Goal: Information Seeking & Learning: Learn about a topic

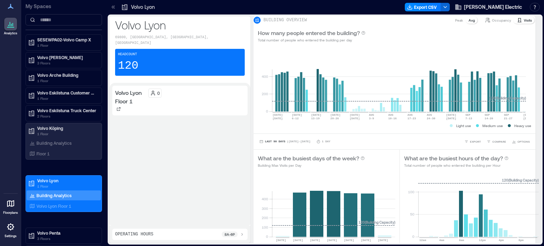
scroll to position [44, 0]
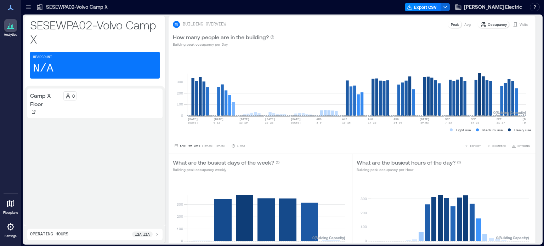
click at [37, 94] on p "Camp X Floor" at bounding box center [45, 99] width 30 height 17
click at [36, 8] on icon at bounding box center [39, 7] width 7 height 7
click at [30, 7] on icon at bounding box center [28, 7] width 7 height 7
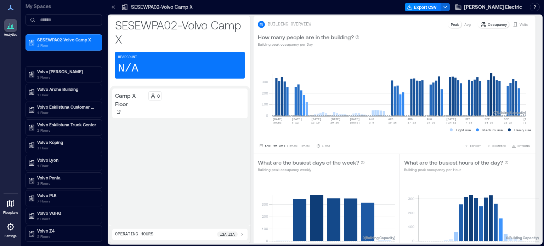
click at [119, 43] on p "SESEWPA02-Volvo Camp X" at bounding box center [180, 32] width 130 height 28
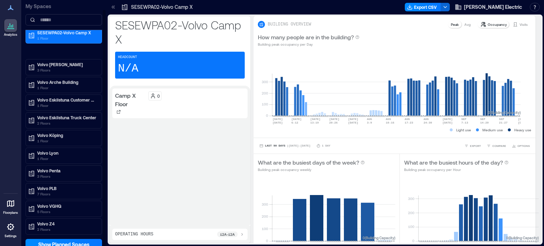
scroll to position [10, 0]
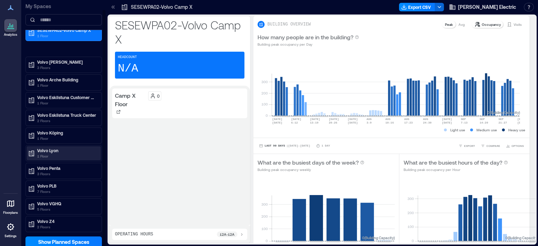
click at [44, 148] on p "Volvo Lyon" at bounding box center [66, 151] width 59 height 6
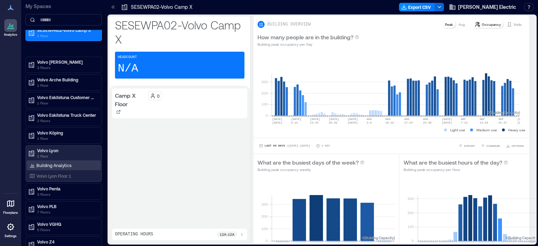
click at [62, 165] on p "Building Analytics" at bounding box center [53, 165] width 35 height 6
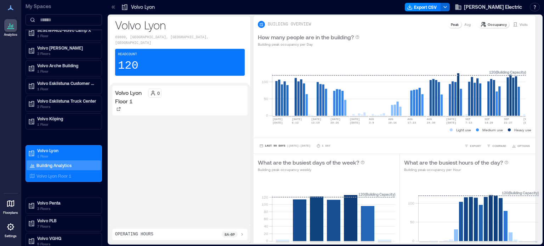
click at [110, 6] on icon at bounding box center [113, 7] width 7 height 7
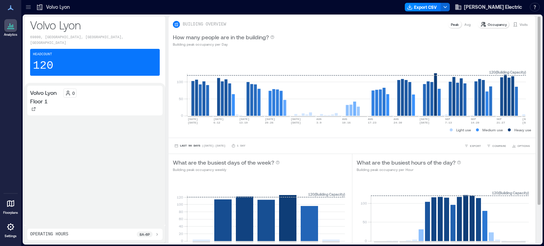
click at [487, 30] on div "How many people are in the building? Building peak occupancy per Day" at bounding box center [351, 40] width 367 height 23
click at [487, 26] on p "Occupancy" at bounding box center [496, 25] width 19 height 6
click at [519, 25] on p "Visits" at bounding box center [523, 25] width 8 height 6
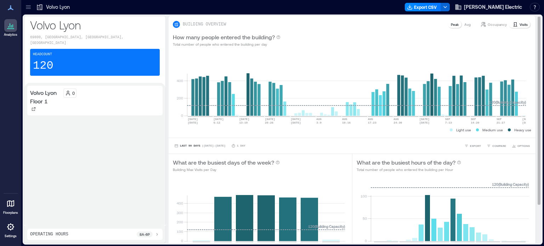
click at [494, 24] on p "Occupancy" at bounding box center [496, 25] width 19 height 6
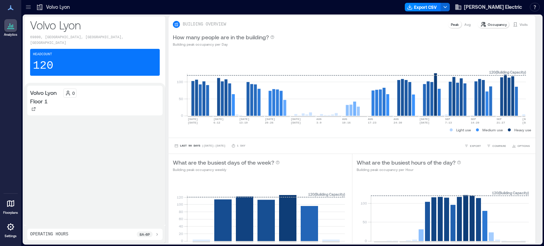
click at [150, 236] on div "8a - 6p" at bounding box center [145, 234] width 16 height 6
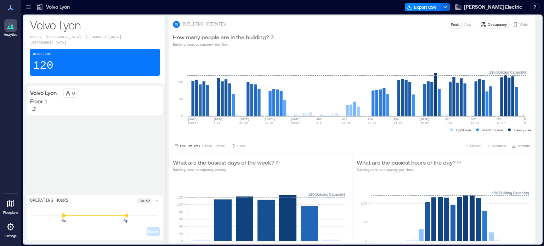
click at [62, 216] on div "6a 6p" at bounding box center [95, 215] width 124 height 1
drag, startPoint x: 61, startPoint y: 216, endPoint x: 67, endPoint y: 216, distance: 6.0
click at [67, 216] on div "6a 6p Save" at bounding box center [95, 222] width 130 height 30
click at [69, 217] on icon at bounding box center [69, 215] width 4 height 5
click at [73, 216] on icon at bounding box center [74, 215] width 4 height 5
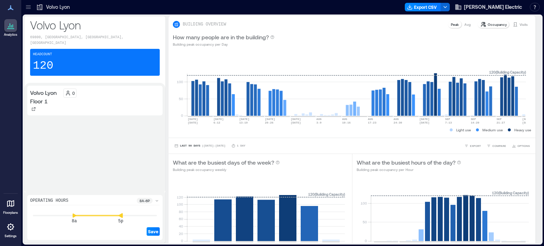
click at [120, 216] on icon at bounding box center [121, 215] width 4 height 5
click at [153, 233] on span "Save" at bounding box center [153, 232] width 10 height 6
click at [127, 129] on div "Volvo Lyon Floor 1 0" at bounding box center [94, 138] width 135 height 104
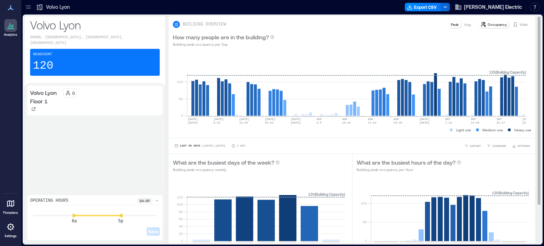
click at [464, 24] on p "Avg" at bounding box center [467, 25] width 6 height 6
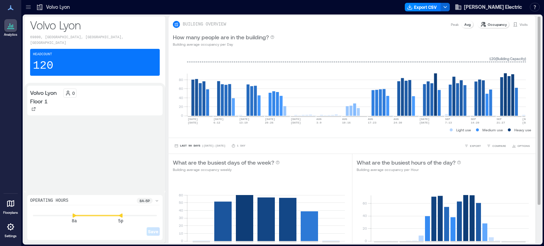
click at [454, 23] on div "Peak" at bounding box center [454, 24] width 13 height 7
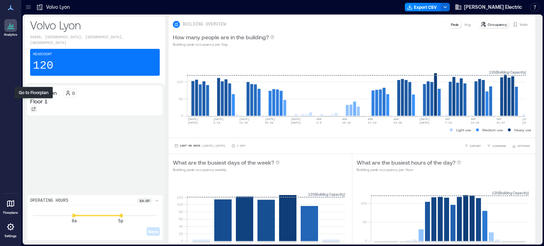
click at [34, 105] on div at bounding box center [33, 108] width 7 height 7
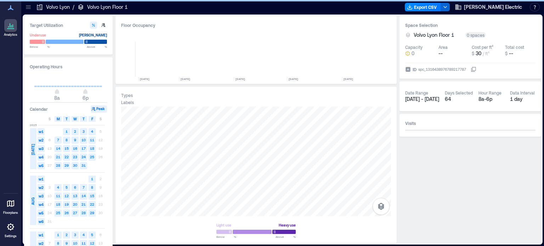
scroll to position [0, 540]
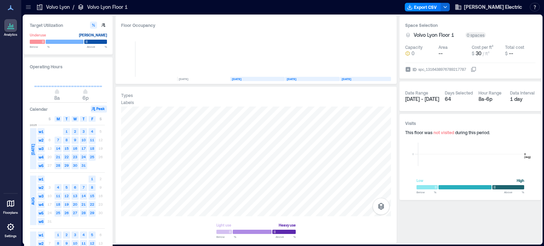
click at [476, 215] on div "Space Selection Volvo Lyon Floor 1 0 spaces Capacity 0 Area -- Cost per ft² $ 3…" at bounding box center [470, 129] width 142 height 227
type input "*"
click at [57, 92] on span "8a" at bounding box center [57, 92] width 4 height 3
type input "**"
click at [82, 91] on span "5p" at bounding box center [82, 92] width 4 height 3
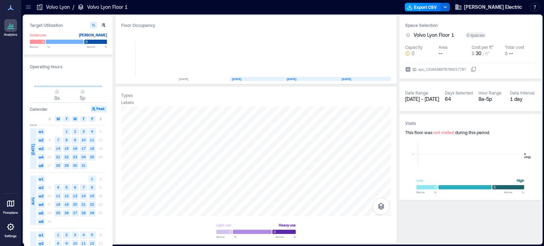
click at [433, 6] on button "Export CSV" at bounding box center [423, 7] width 36 height 8
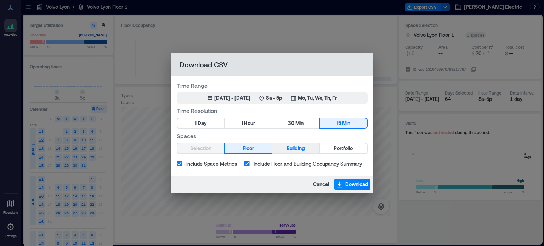
click at [292, 147] on span "Building" at bounding box center [295, 148] width 18 height 9
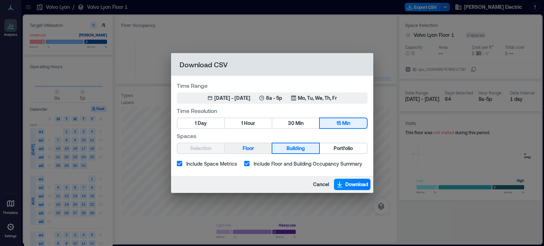
click at [248, 149] on span "Floor" at bounding box center [247, 148] width 11 height 9
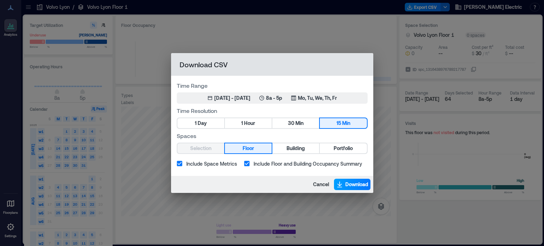
click at [347, 183] on span "Download" at bounding box center [356, 184] width 23 height 7
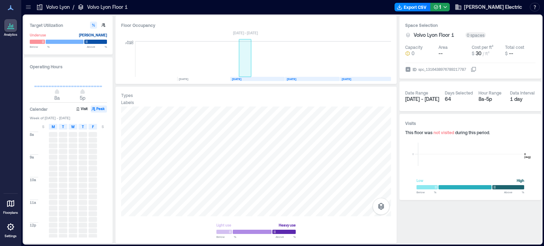
click at [245, 76] on rect at bounding box center [245, 58] width 12 height 35
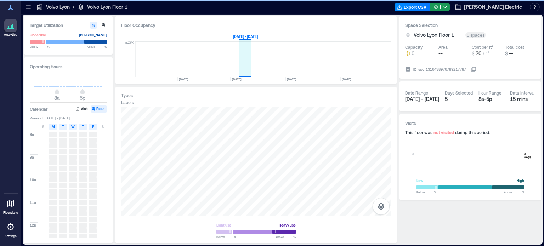
scroll to position [0, 520]
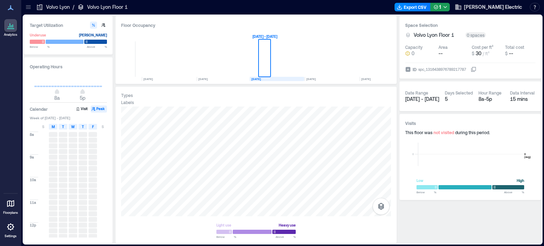
click at [263, 80] on rect at bounding box center [277, 79] width 55 height 4
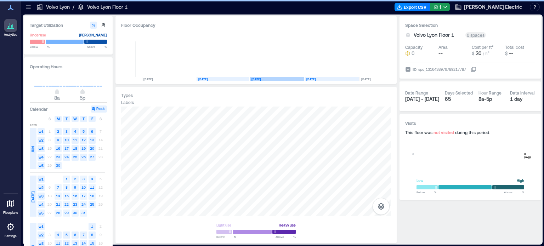
scroll to position [0, 534]
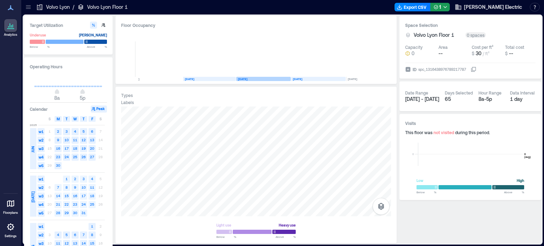
click at [275, 78] on rect at bounding box center [263, 79] width 55 height 4
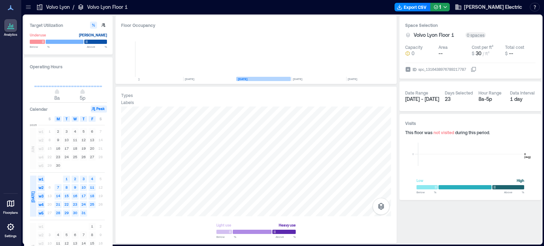
scroll to position [0, 533]
click at [303, 77] on text "[DATE]" at bounding box center [299, 79] width 10 height 4
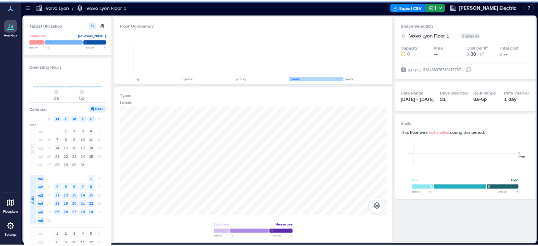
scroll to position [0, 540]
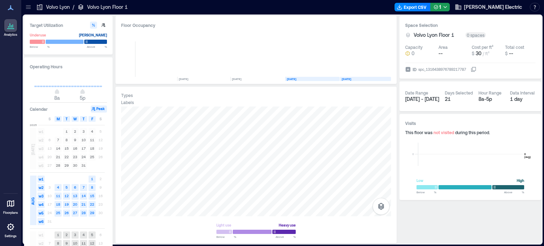
click at [346, 80] on text "[DATE]" at bounding box center [347, 79] width 10 height 4
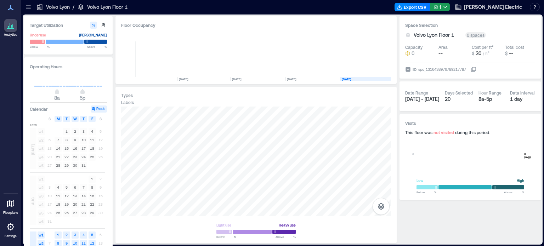
click at [13, 206] on icon at bounding box center [10, 203] width 7 height 7
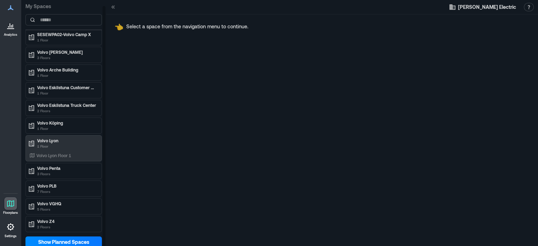
scroll to position [1, 0]
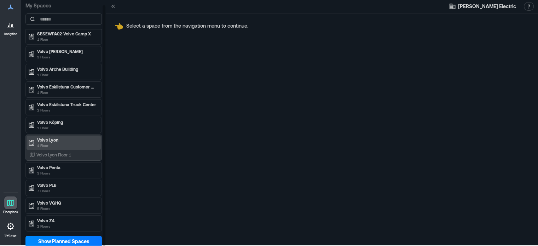
click at [46, 143] on p "1 Floor" at bounding box center [66, 146] width 59 height 6
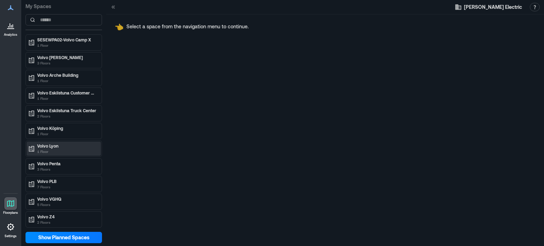
scroll to position [0, 0]
click at [70, 238] on span "Show Planned Spaces" at bounding box center [63, 237] width 51 height 7
click at [47, 149] on p "1 Floor" at bounding box center [66, 152] width 59 height 6
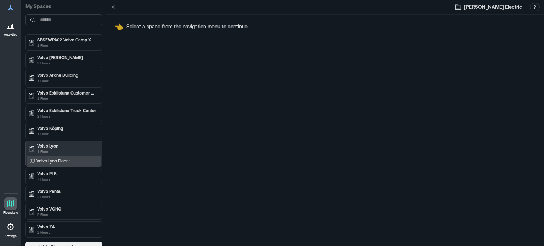
click at [51, 162] on p "Volvo Lyon Floor 1" at bounding box center [53, 161] width 35 height 6
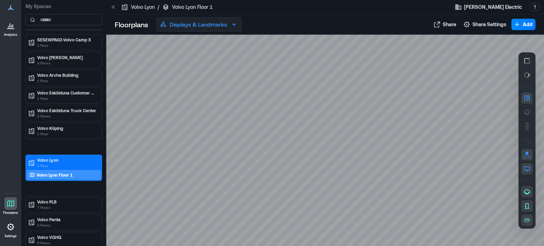
click at [216, 20] on p "Displays & Landmarks" at bounding box center [198, 24] width 57 height 8
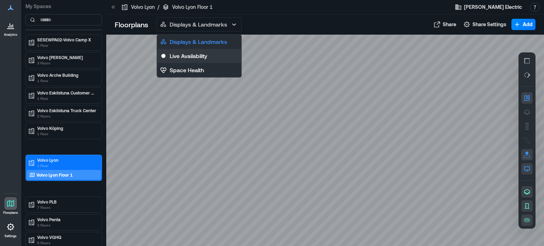
click at [201, 54] on p "Live Availability" at bounding box center [189, 56] width 38 height 8
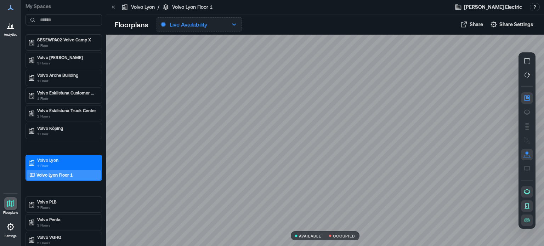
click at [207, 22] on p "Live Availability" at bounding box center [189, 24] width 38 height 8
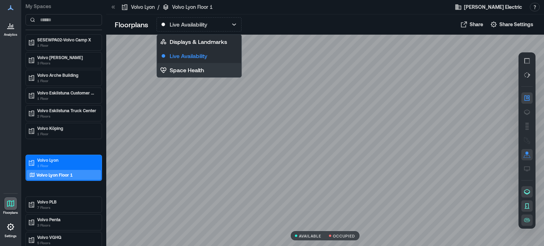
click at [200, 69] on p "Space Health" at bounding box center [187, 70] width 34 height 8
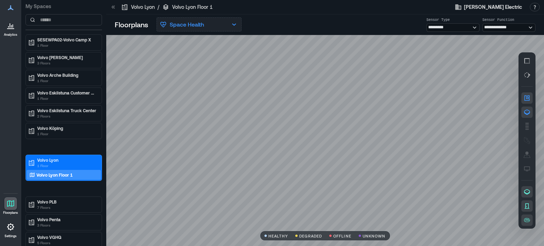
click at [197, 23] on p "Space Health" at bounding box center [187, 24] width 34 height 8
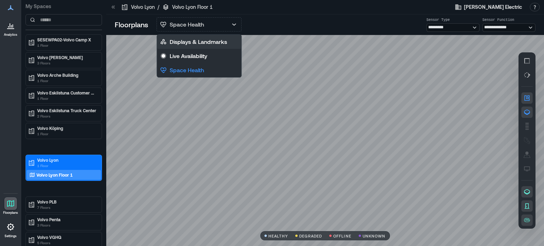
click at [197, 42] on p "Displays & Landmarks" at bounding box center [198, 42] width 57 height 8
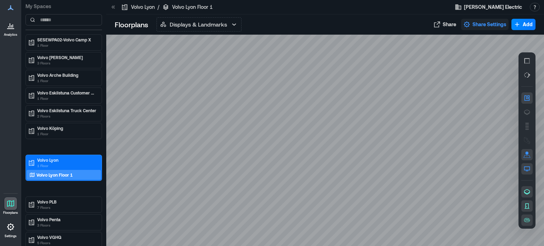
click at [485, 24] on span "Share Settings" at bounding box center [489, 24] width 34 height 7
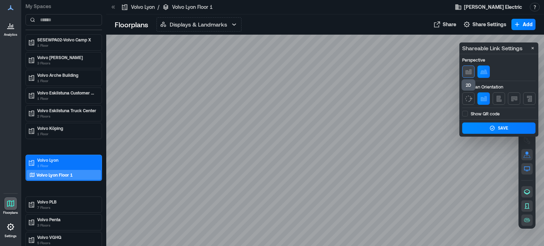
click at [467, 69] on icon "button" at bounding box center [468, 72] width 8 height 8
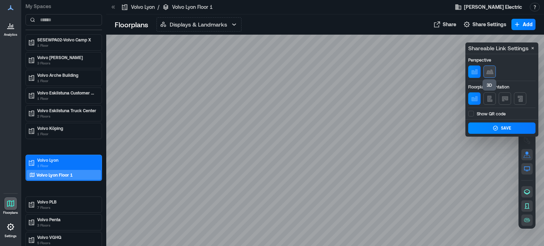
click at [488, 70] on icon "button" at bounding box center [489, 72] width 8 height 8
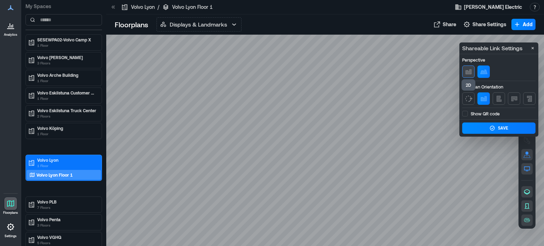
click at [468, 73] on icon "button" at bounding box center [468, 71] width 6 height 5
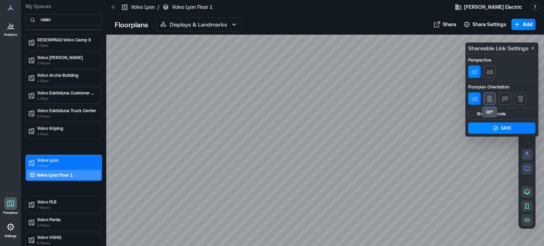
click at [492, 101] on icon "button" at bounding box center [489, 98] width 8 height 8
click at [499, 99] on button "button" at bounding box center [504, 98] width 12 height 12
click at [517, 100] on icon "button" at bounding box center [520, 98] width 8 height 8
click at [473, 101] on icon "button" at bounding box center [474, 98] width 8 height 8
click at [430, 50] on div at bounding box center [324, 141] width 437 height 212
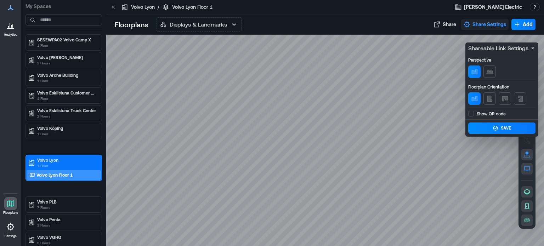
click at [468, 26] on icon "button" at bounding box center [466, 24] width 7 height 7
click at [415, 48] on div at bounding box center [324, 141] width 437 height 212
click at [507, 49] on p "Shareable Link Settings" at bounding box center [498, 48] width 60 height 8
click at [529, 50] on button "Close" at bounding box center [532, 48] width 8 height 8
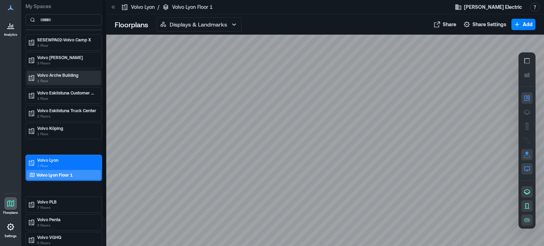
click at [67, 79] on p "1 Floor" at bounding box center [66, 81] width 59 height 6
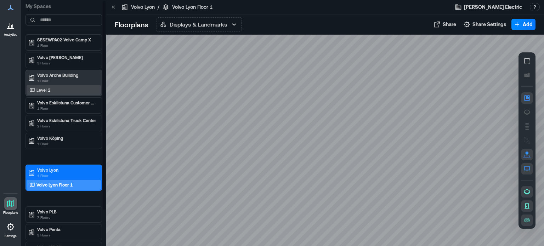
click at [41, 88] on p "Level 2" at bounding box center [43, 90] width 14 height 6
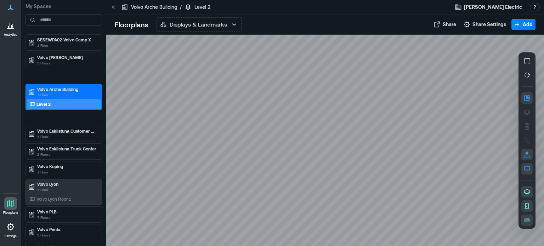
drag, startPoint x: 11, startPoint y: 24, endPoint x: 18, endPoint y: 28, distance: 7.8
click at [11, 24] on icon at bounding box center [10, 25] width 8 height 8
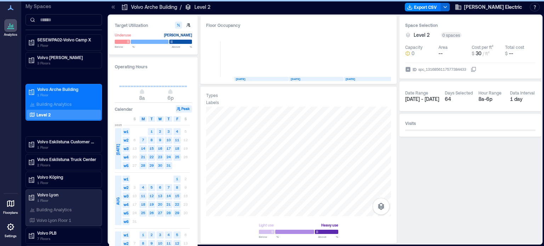
scroll to position [0, 636]
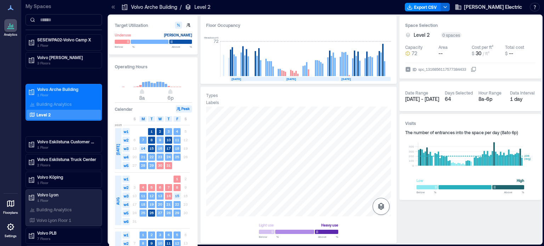
click at [381, 211] on button "button" at bounding box center [380, 206] width 17 height 17
click at [379, 170] on icon "button" at bounding box center [380, 169] width 7 height 6
click at [381, 173] on p "Sensors" at bounding box center [380, 175] width 13 height 4
click at [382, 190] on p "Spaces" at bounding box center [381, 192] width 12 height 4
click at [385, 187] on div "Spaces" at bounding box center [381, 188] width 12 height 13
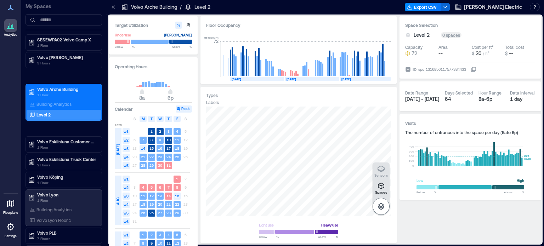
click at [382, 210] on icon "button" at bounding box center [381, 206] width 8 height 8
click at [40, 102] on p "Building Analytics" at bounding box center [53, 104] width 35 height 6
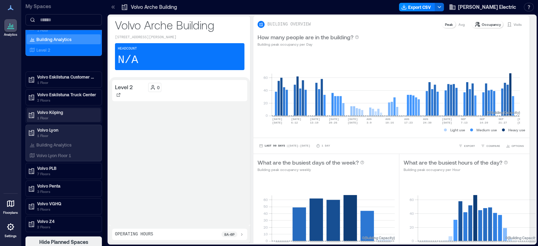
scroll to position [0, 0]
click at [68, 239] on span "Hide Planned Spaces" at bounding box center [63, 242] width 49 height 7
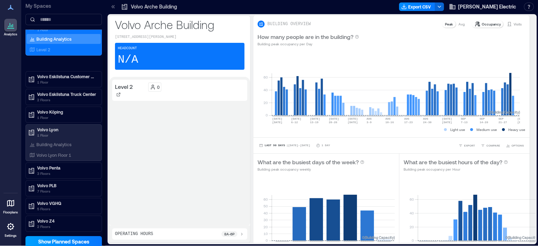
click at [68, 238] on span "Show Planned Spaces" at bounding box center [63, 241] width 51 height 7
click at [68, 238] on span "Hide Planned Spaces" at bounding box center [63, 241] width 49 height 7
click at [68, 238] on span "Show Planned Spaces" at bounding box center [63, 241] width 51 height 7
click at [68, 238] on span "Hide Planned Spaces" at bounding box center [63, 241] width 49 height 7
click at [68, 238] on span "Show Planned Spaces" at bounding box center [63, 241] width 51 height 7
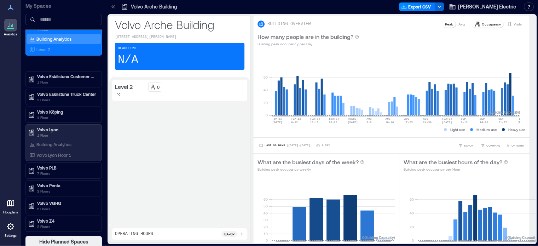
click at [141, 88] on div "Level 2" at bounding box center [130, 90] width 30 height 16
click at [119, 89] on p "Level 2" at bounding box center [124, 86] width 18 height 8
click at [123, 87] on p "Level 2" at bounding box center [124, 86] width 18 height 8
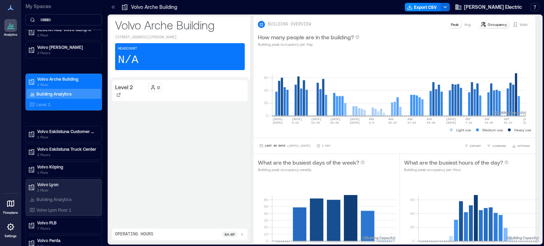
scroll to position [0, 0]
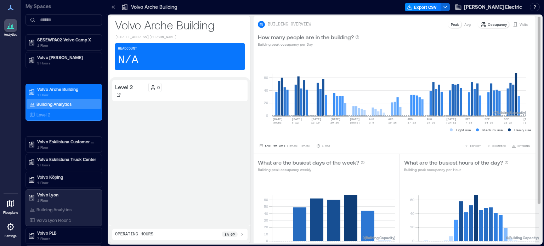
click at [464, 26] on p "Avg" at bounding box center [467, 25] width 6 height 6
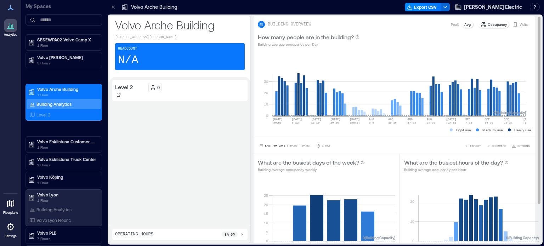
click at [481, 24] on div "Occupancy" at bounding box center [493, 24] width 32 height 7
click at [487, 25] on p "Occupancy" at bounding box center [496, 25] width 19 height 6
click at [519, 25] on p "Visits" at bounding box center [523, 25] width 8 height 6
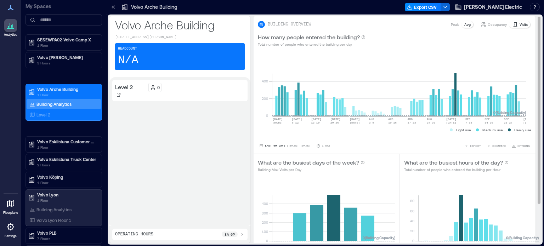
click at [488, 26] on p "Occupancy" at bounding box center [496, 25] width 19 height 6
